Goal: Task Accomplishment & Management: Use online tool/utility

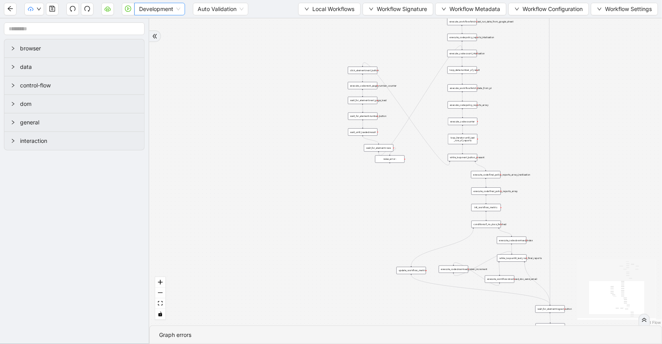
click at [177, 6] on span "Development" at bounding box center [159, 9] width 41 height 12
click at [171, 34] on div "Production" at bounding box center [160, 37] width 38 height 9
click at [128, 10] on icon "play-circle" at bounding box center [128, 9] width 6 height 6
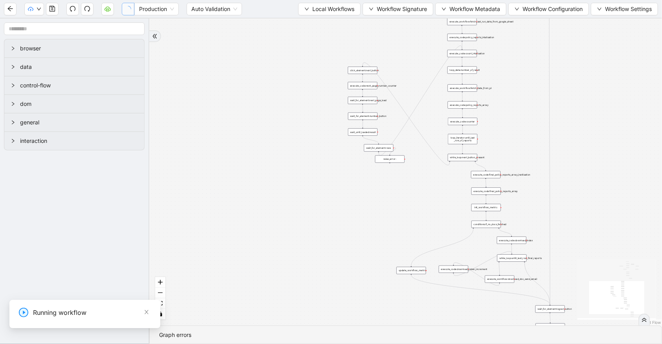
drag, startPoint x: -28, startPoint y: 325, endPoint x: 104, endPoint y: 418, distance: 160.5
paste input "**"
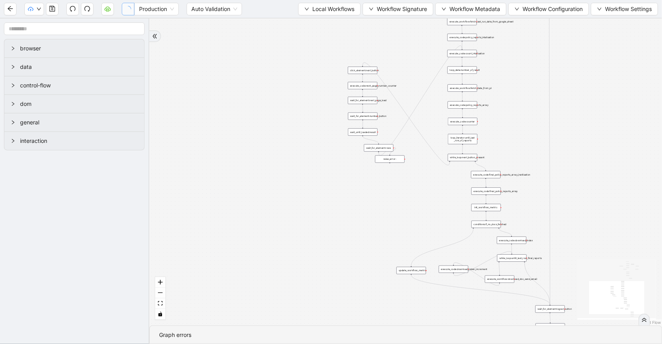
type input "**********"
drag, startPoint x: -29, startPoint y: 350, endPoint x: -64, endPoint y: 340, distance: 36.8
click at [0, 340] on div "**********" at bounding box center [59, 347] width 264 height 24
paste input "***"
type input "**********"
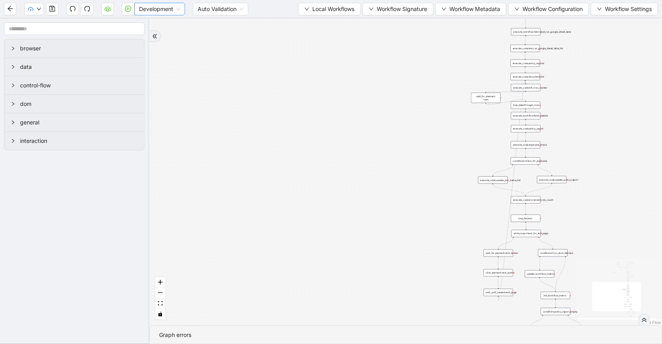
click at [147, 9] on span "Development" at bounding box center [159, 9] width 41 height 12
click at [150, 35] on div "Production" at bounding box center [160, 37] width 38 height 9
click at [127, 10] on icon "play-circle" at bounding box center [128, 9] width 6 height 6
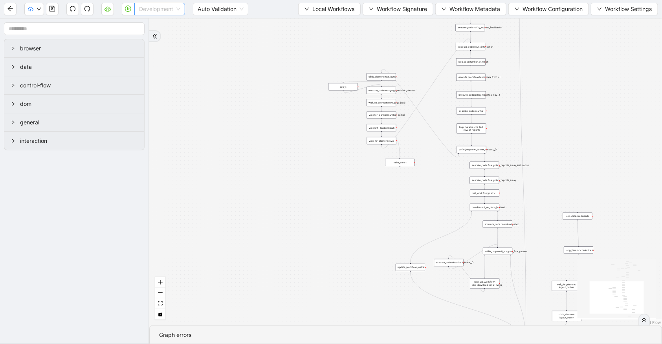
click at [144, 8] on span "Development" at bounding box center [159, 9] width 41 height 12
click at [150, 35] on div "Production" at bounding box center [160, 37] width 38 height 9
click at [128, 9] on icon "play-circle" at bounding box center [128, 9] width 6 height 6
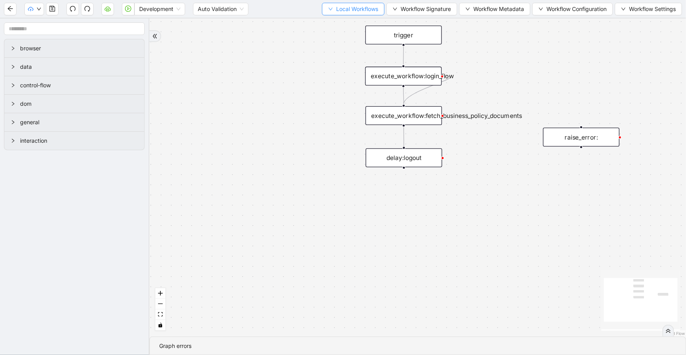
click at [359, 4] on button "Local Workflows" at bounding box center [353, 9] width 63 height 13
click at [361, 20] on span "Select" at bounding box center [350, 24] width 51 height 9
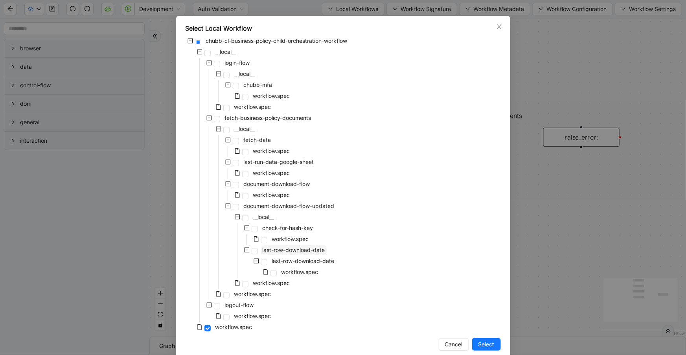
scroll to position [36, 0]
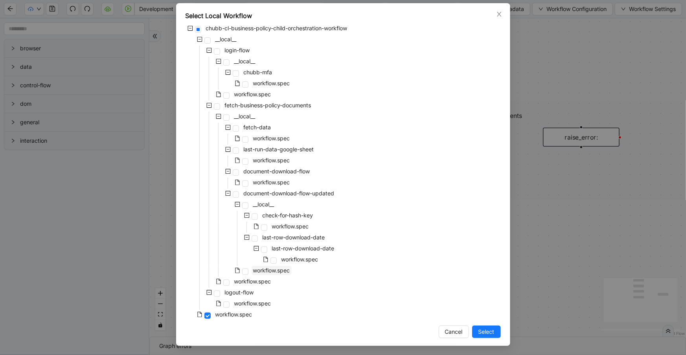
click at [283, 267] on span "workflow.spec" at bounding box center [271, 270] width 37 height 7
click at [493, 327] on button "Select" at bounding box center [486, 331] width 29 height 13
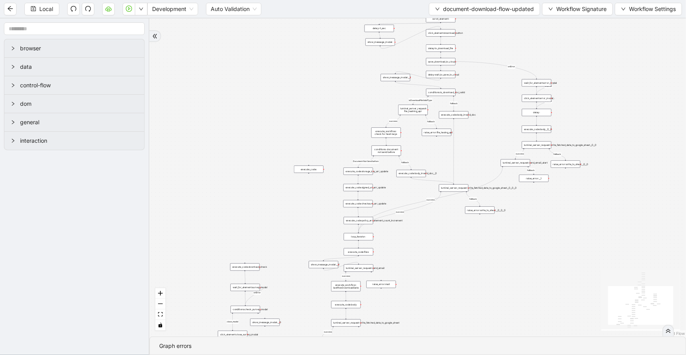
drag, startPoint x: 535, startPoint y: 81, endPoint x: 546, endPoint y: 24, distance: 58.6
click at [546, 24] on div "close_modal success fallback fallback success fallback isDownloadFileValidType …" at bounding box center [417, 177] width 537 height 318
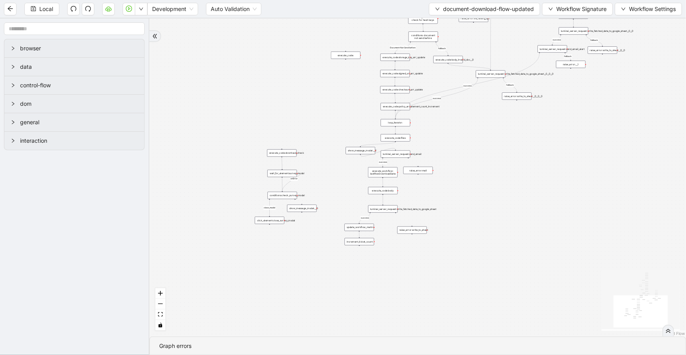
drag, startPoint x: 457, startPoint y: 183, endPoint x: 473, endPoint y: 138, distance: 48.1
click at [473, 138] on div "close_modal success fallback fallback success fallback isDownloadFileValidType …" at bounding box center [417, 177] width 537 height 318
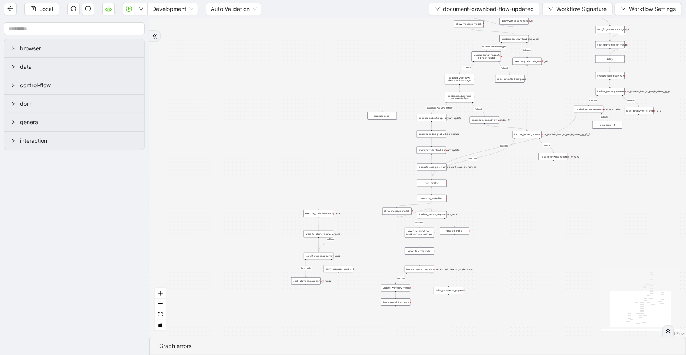
drag, startPoint x: 395, startPoint y: 129, endPoint x: 397, endPoint y: 134, distance: 5.8
click at [397, 134] on div "close_modal success fallback fallback success fallback isDownloadFileValidType …" at bounding box center [417, 177] width 537 height 318
drag, startPoint x: 381, startPoint y: 114, endPoint x: 278, endPoint y: 118, distance: 102.7
click at [278, 118] on div "execute_code:" at bounding box center [279, 119] width 29 height 7
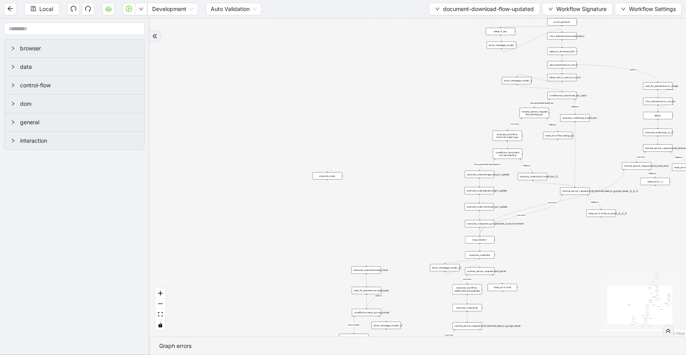
drag, startPoint x: 364, startPoint y: 91, endPoint x: 450, endPoint y: 143, distance: 100.4
click at [420, 159] on div "close_modal success fallback fallback success fallback isDownloadFileValidType …" at bounding box center [417, 177] width 537 height 318
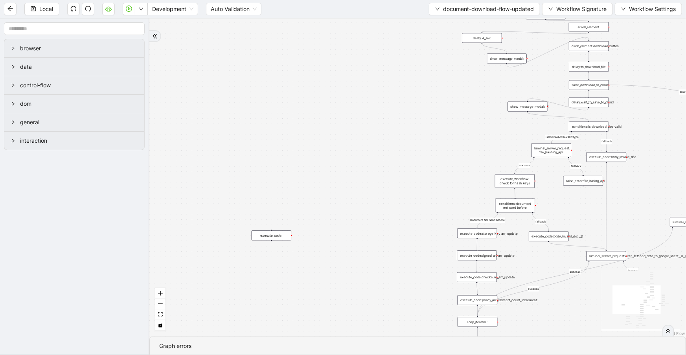
drag, startPoint x: 504, startPoint y: 41, endPoint x: 482, endPoint y: 40, distance: 22.4
click at [482, 40] on div "delay:4_sec" at bounding box center [482, 38] width 40 height 10
drag, startPoint x: 507, startPoint y: 59, endPoint x: 478, endPoint y: 57, distance: 29.2
click at [478, 57] on div "show_message_modal:" at bounding box center [478, 56] width 40 height 10
drag, startPoint x: 517, startPoint y: 108, endPoint x: 478, endPoint y: 106, distance: 39.4
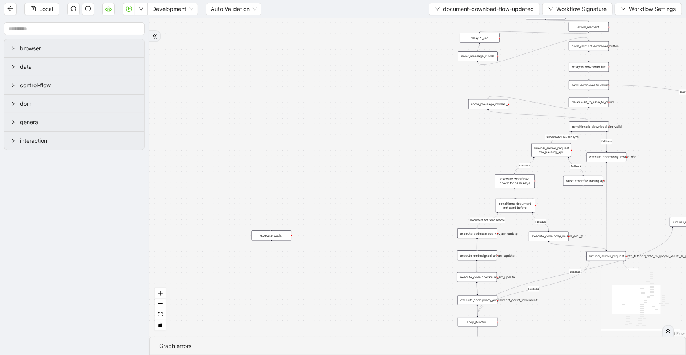
click at [478, 106] on div "show_message_modal:__1" at bounding box center [488, 104] width 40 height 10
click at [132, 10] on icon "play-circle" at bounding box center [129, 9] width 6 height 6
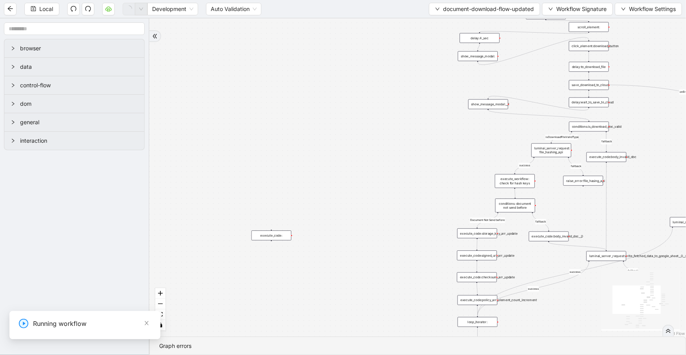
scroll to position [0, 0]
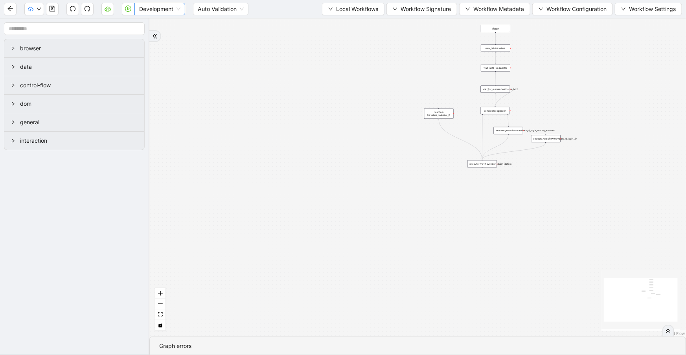
click at [150, 11] on span "Development" at bounding box center [159, 9] width 41 height 12
click at [151, 35] on div "Production" at bounding box center [160, 37] width 38 height 9
click at [126, 9] on icon "play-circle" at bounding box center [128, 9] width 6 height 6
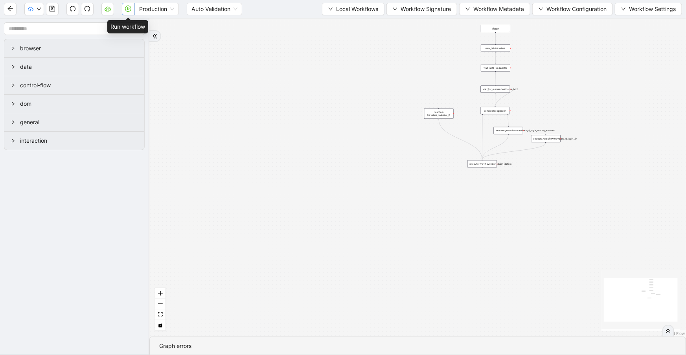
click at [130, 8] on icon "play-circle" at bounding box center [128, 9] width 6 height 6
